Goal: Task Accomplishment & Management: Use online tool/utility

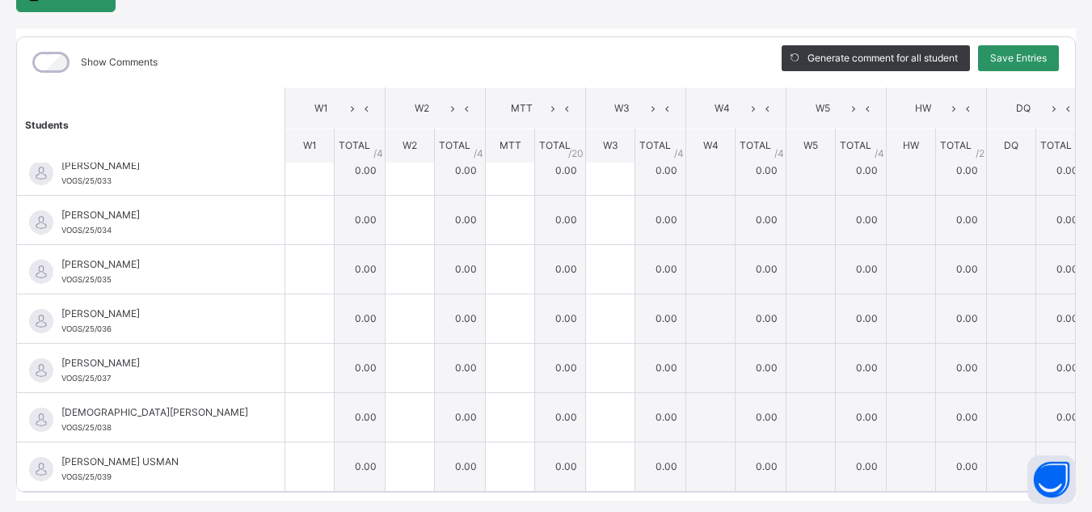
scroll to position [184, 0]
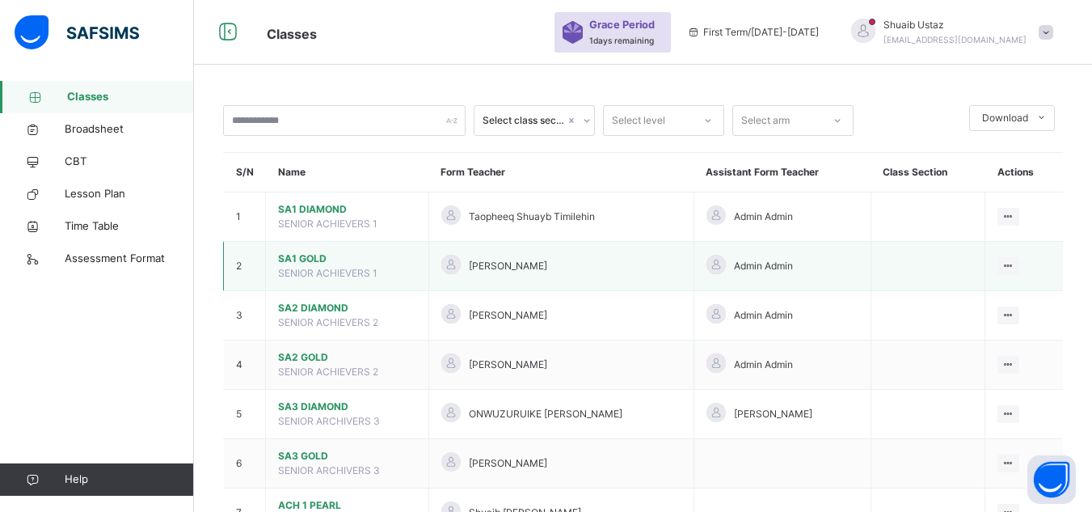
click at [288, 256] on span "SA1 GOLD" at bounding box center [347, 258] width 138 height 15
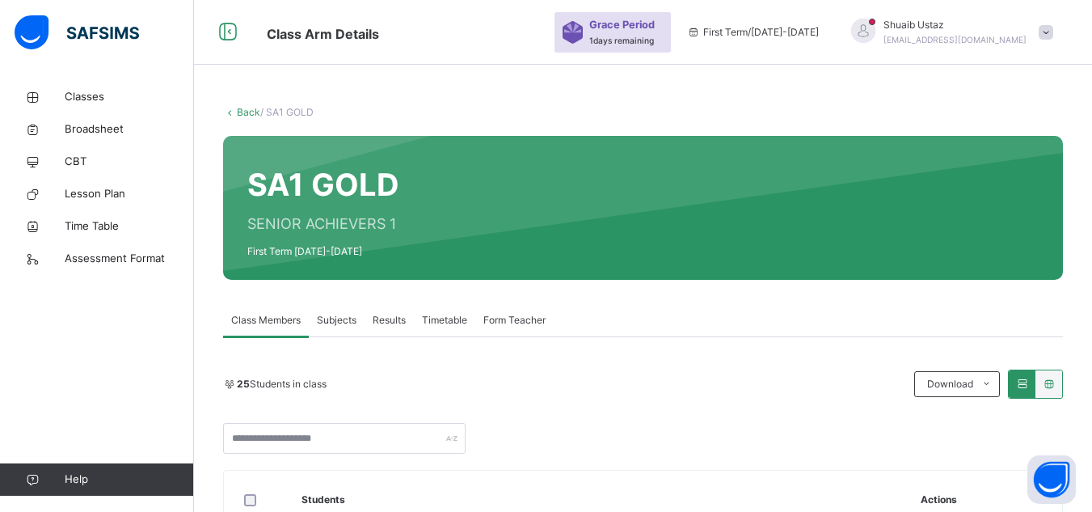
click at [345, 316] on span "Subjects" at bounding box center [337, 320] width 40 height 15
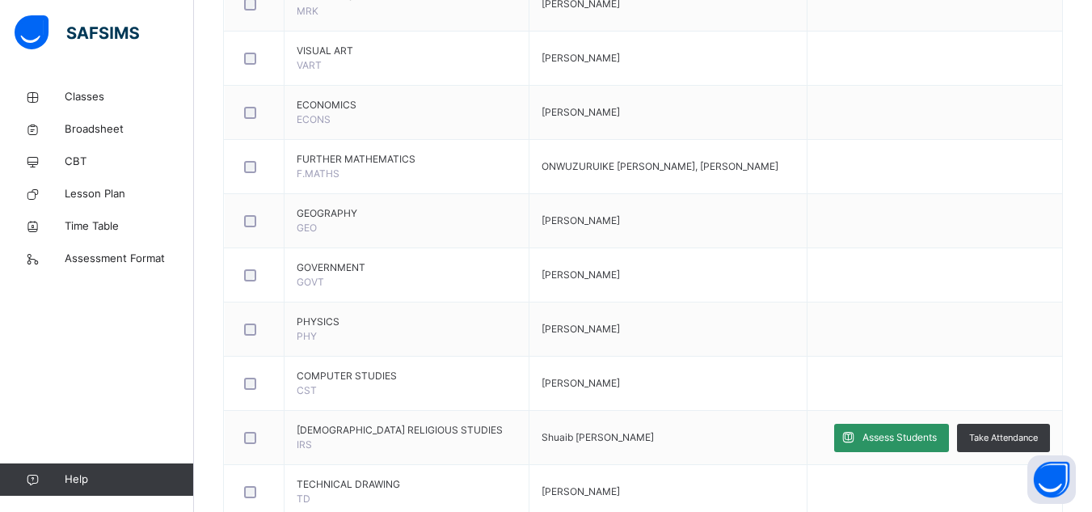
scroll to position [1021, 0]
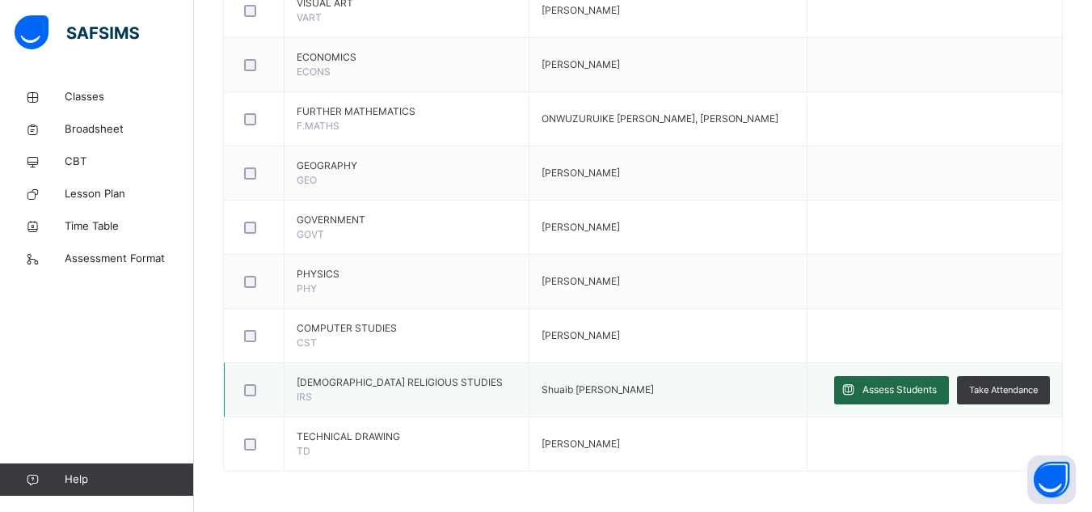
click at [895, 399] on div "Assess Students" at bounding box center [891, 390] width 115 height 28
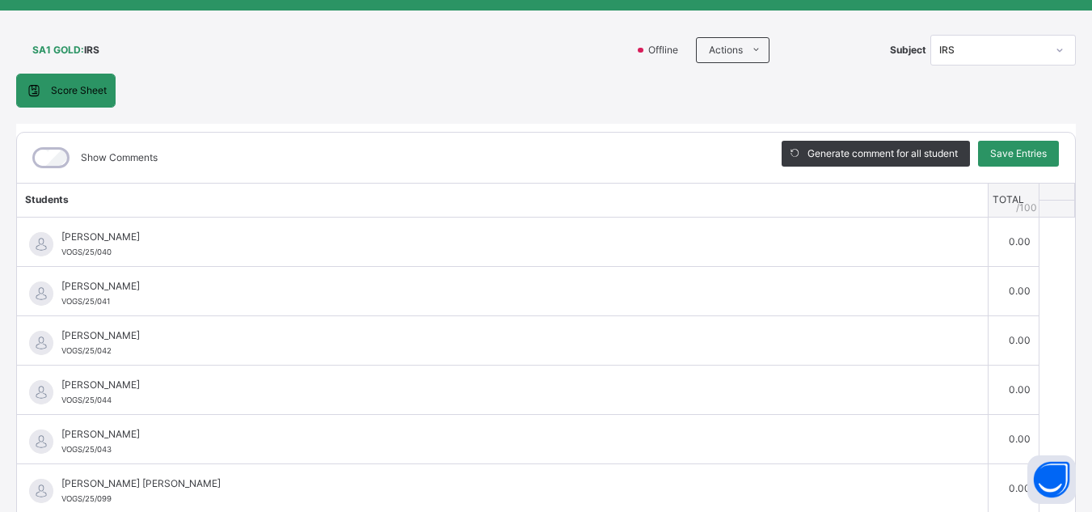
scroll to position [0, 0]
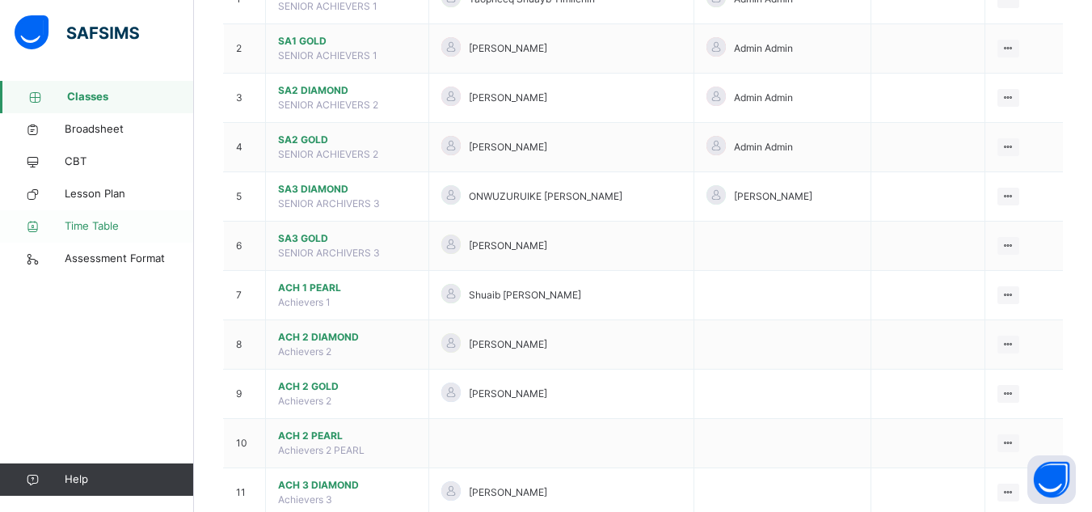
scroll to position [313, 0]
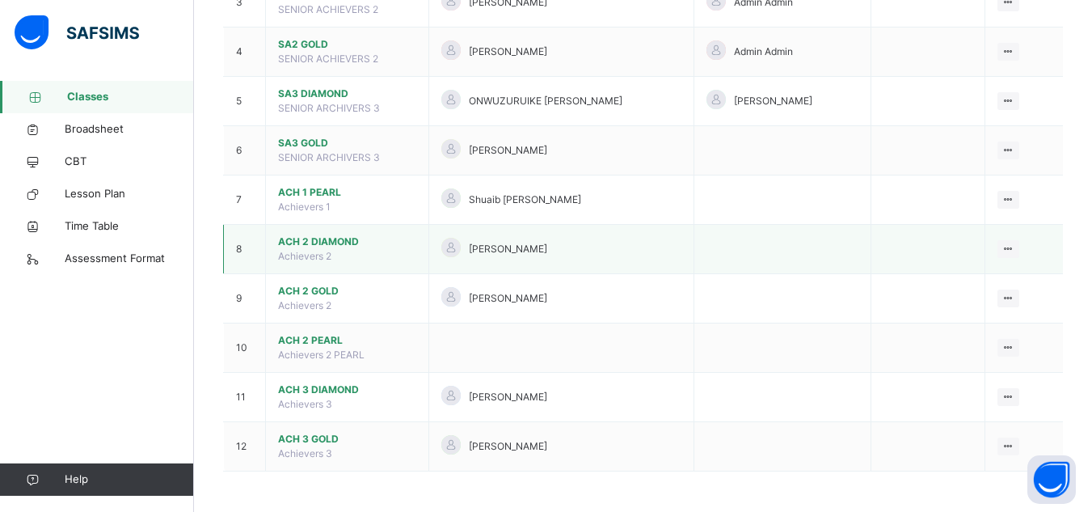
click at [309, 239] on span "ACH 2 DIAMOND" at bounding box center [347, 241] width 138 height 15
